Goal: Information Seeking & Learning: Learn about a topic

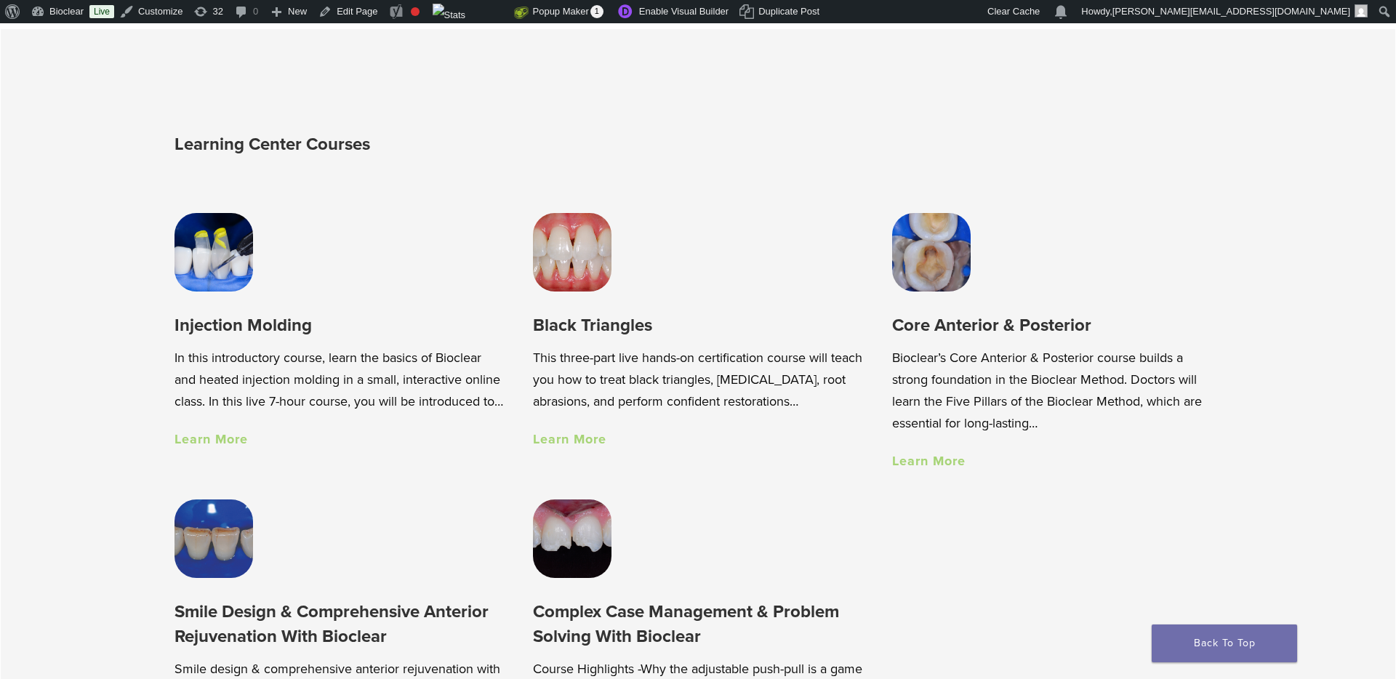
scroll to position [1362, 0]
